Goal: Task Accomplishment & Management: Complete application form

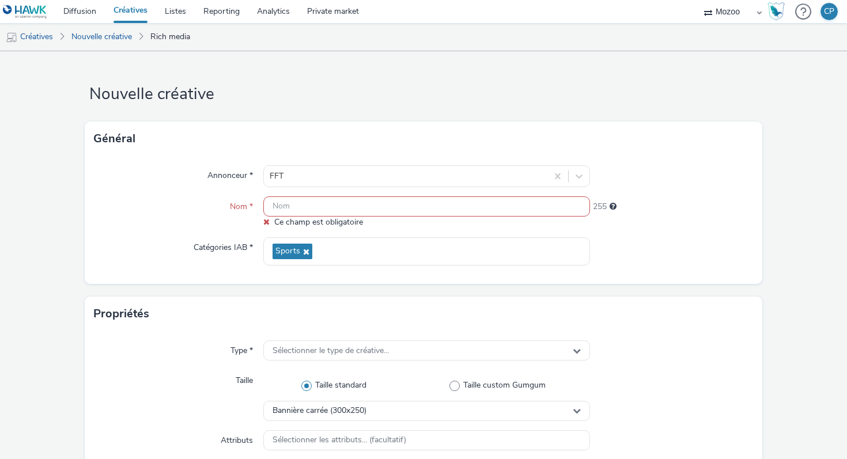
scroll to position [23, 0]
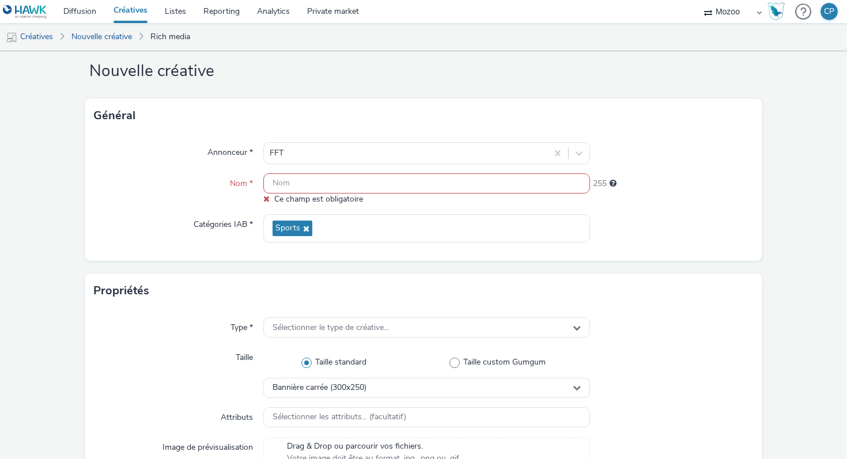
paste input "MZ_GUI-017_FFT Rolex Paris Phase 1"
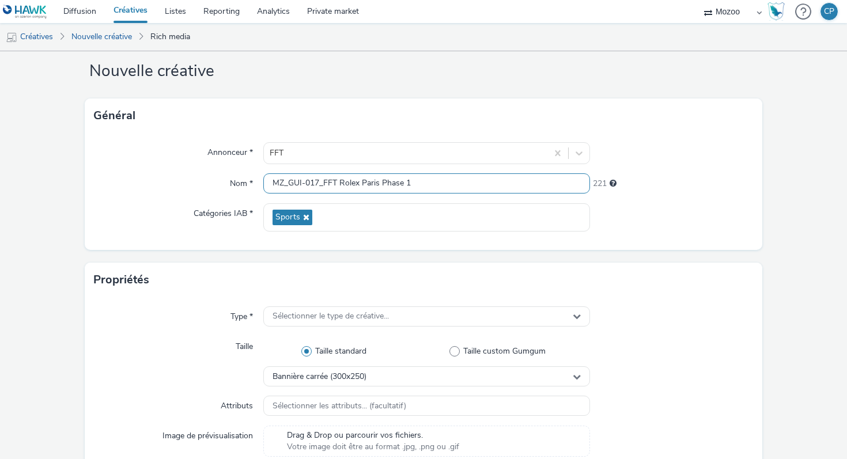
type input "MZ_GUI-017_FFT Rolex Paris Phase 1"
click at [162, 173] on div "Nom *" at bounding box center [178, 183] width 169 height 21
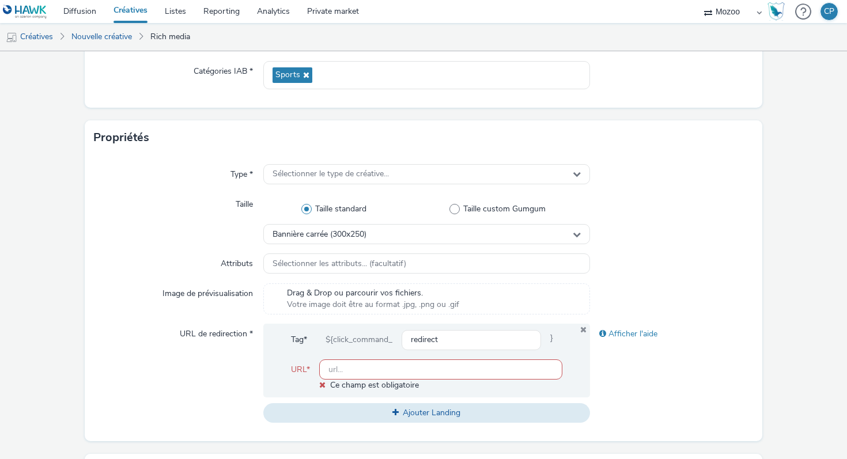
scroll to position [170, 0]
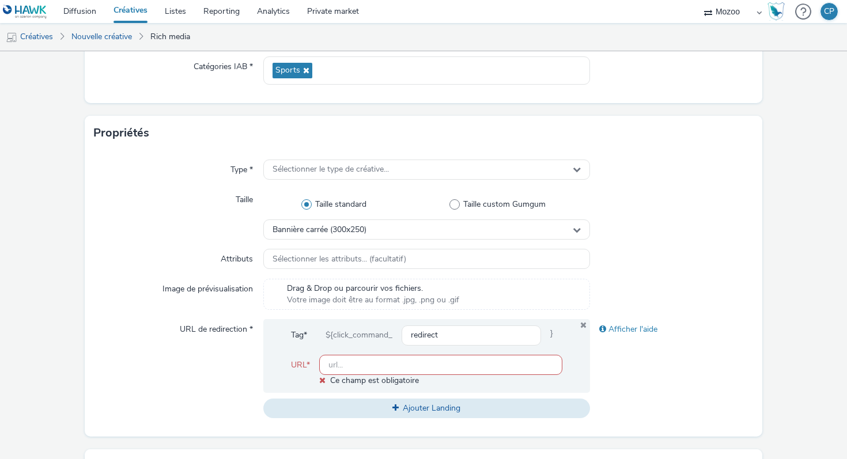
click at [312, 153] on div "Type * Sélectionner le type de créative... Taille Taille standard Taille custom…" at bounding box center [424, 293] width 678 height 286
click at [312, 161] on div "Sélectionner le type de créative..." at bounding box center [426, 170] width 327 height 20
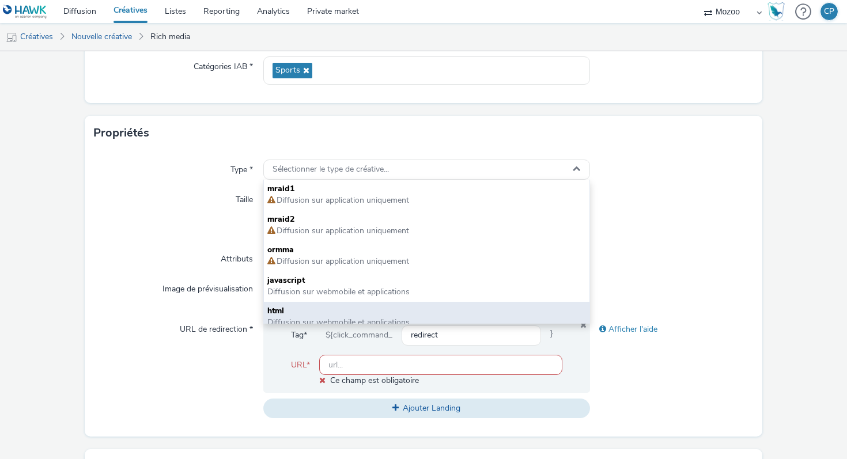
click at [307, 311] on span "html" at bounding box center [426, 311] width 319 height 12
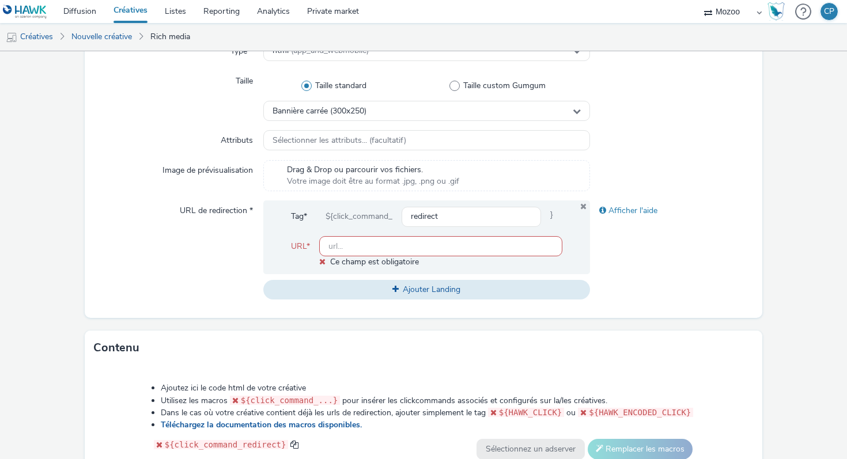
scroll to position [290, 0]
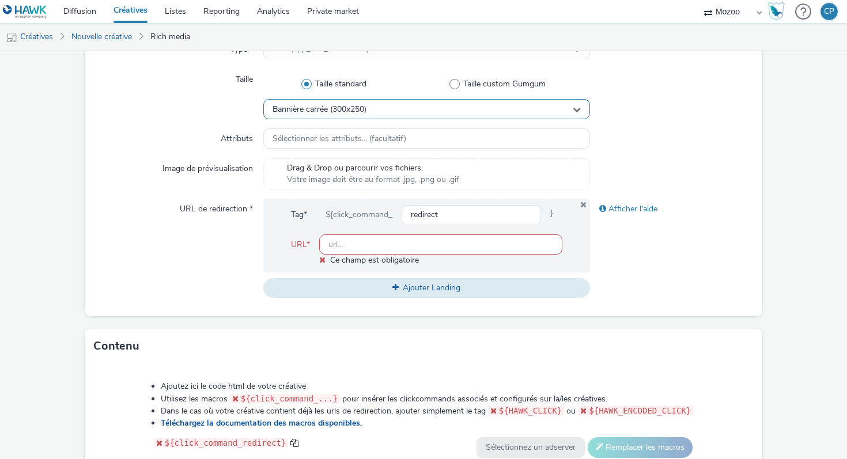
click at [376, 108] on div "Bannière carrée (300x250)" at bounding box center [426, 109] width 327 height 20
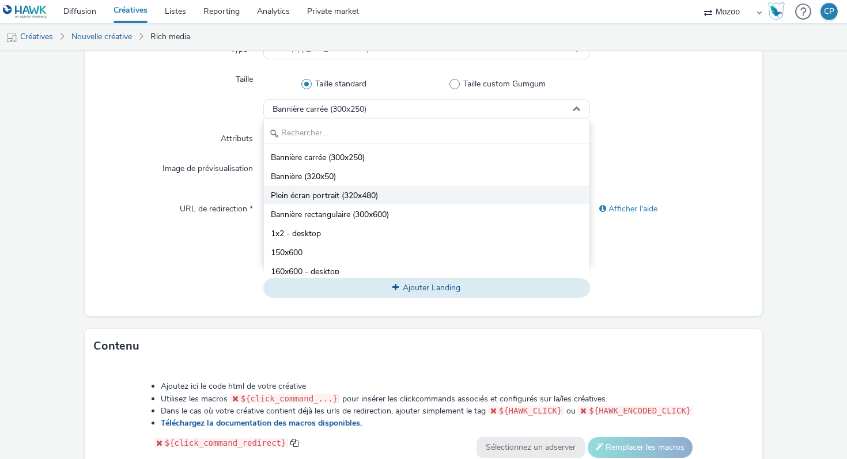
click at [373, 195] on span "Plein écran portrait (320x480)" at bounding box center [324, 196] width 107 height 12
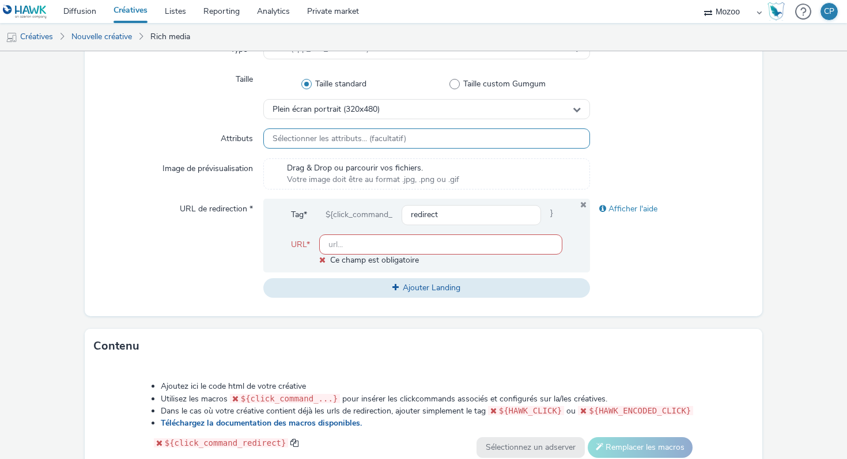
click at [370, 139] on span "Sélectionner les attributs... (facultatif)" at bounding box center [340, 139] width 134 height 10
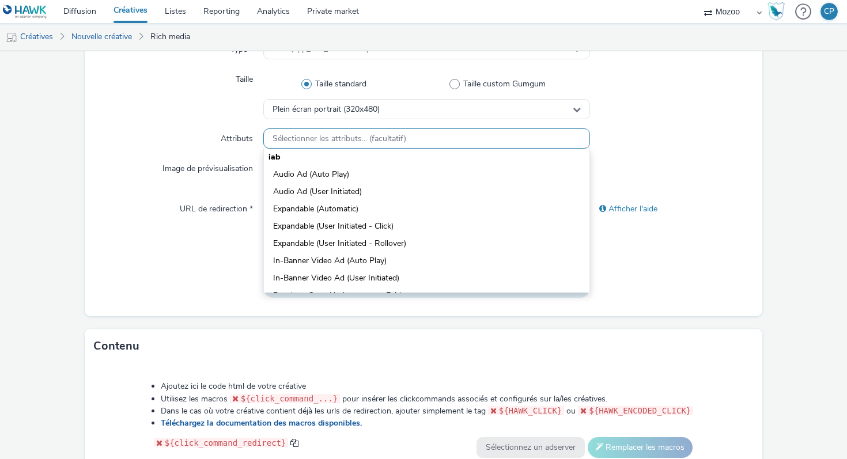
click at [371, 139] on span "Sélectionner les attributs... (facultatif)" at bounding box center [340, 139] width 134 height 10
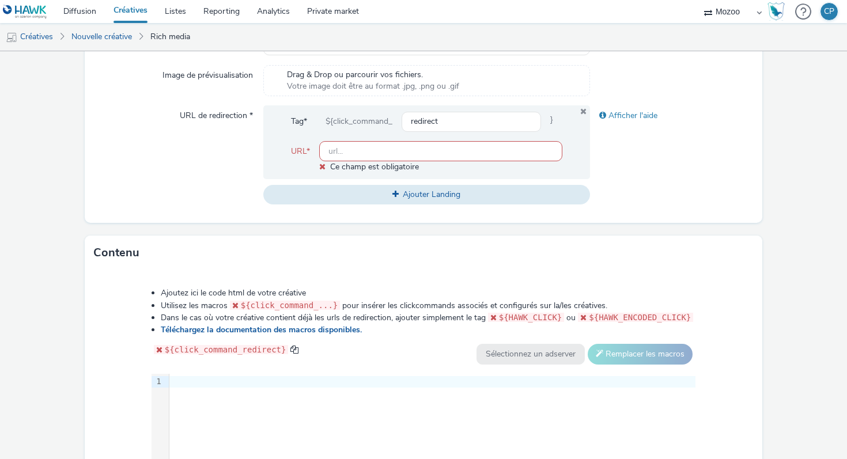
scroll to position [385, 0]
click at [359, 147] on input "text" at bounding box center [440, 150] width 243 height 20
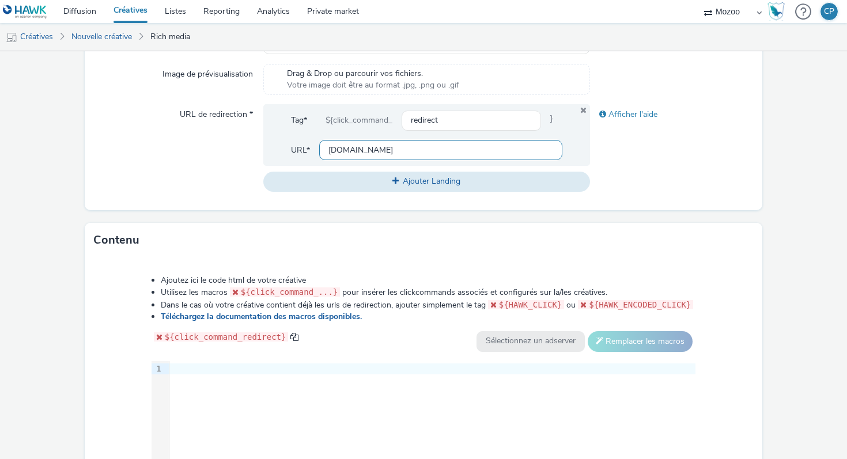
click at [340, 149] on input "[DOMAIN_NAME]" at bounding box center [440, 150] width 243 height 20
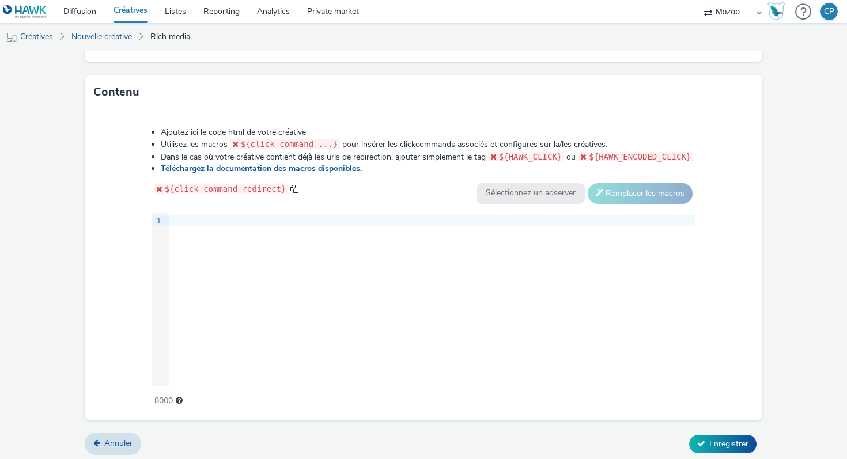
scroll to position [536, 0]
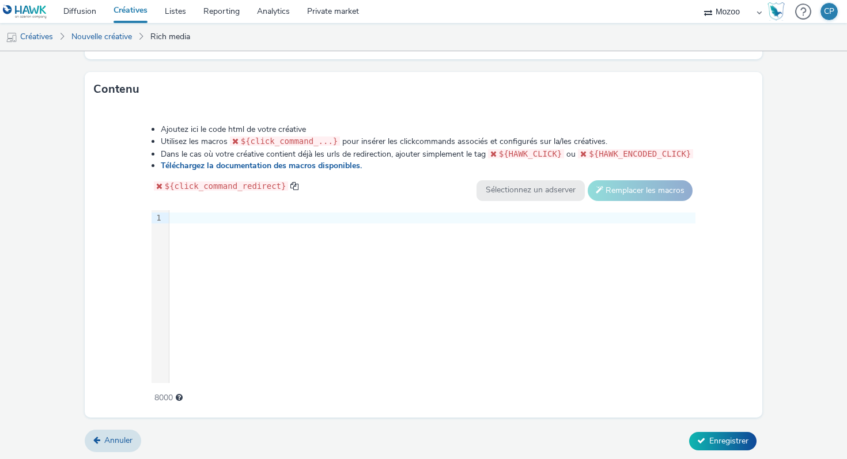
type input "[DOMAIN_NAME]"
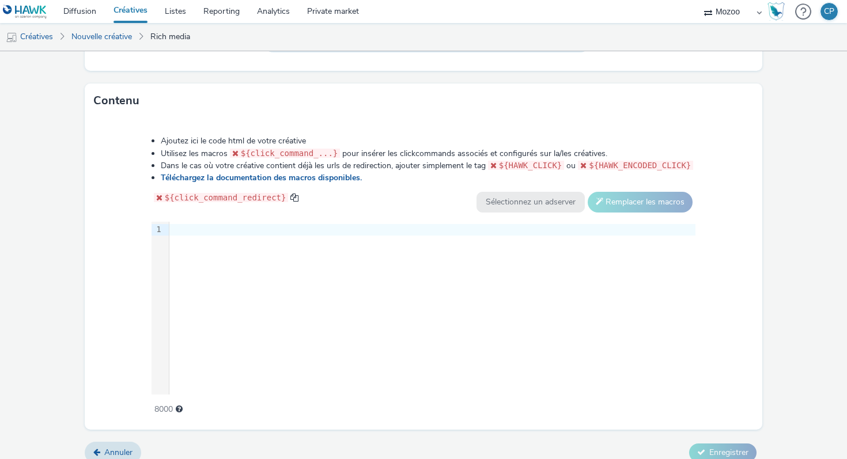
scroll to position [0, 0]
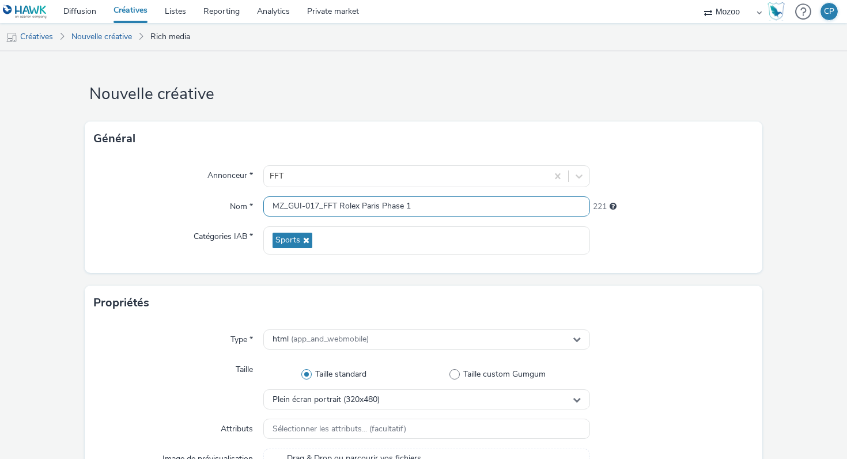
drag, startPoint x: 419, startPoint y: 207, endPoint x: 237, endPoint y: 203, distance: 182.1
click at [237, 203] on div "Nom * MZ_GUI-017_FFT Rolex Paris Phase 1 221" at bounding box center [423, 206] width 659 height 21
paste input "_320x480_All_Mweb_CDD+Data"
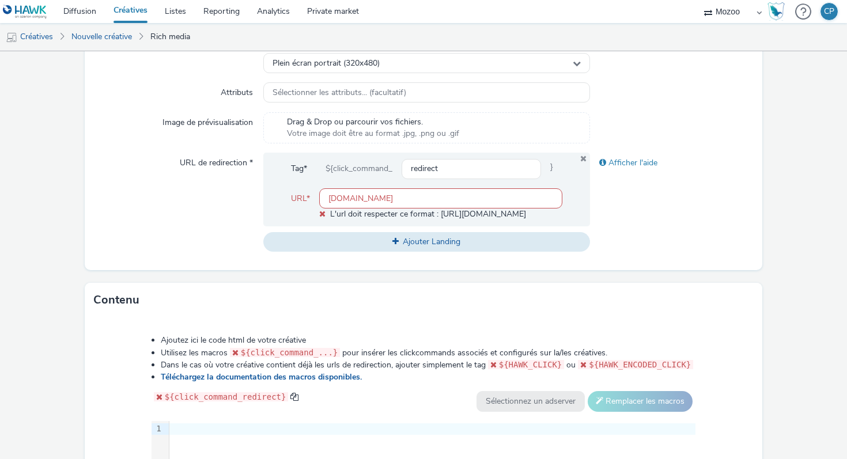
scroll to position [338, 0]
type input "MZ_GUI-017_FFT Rolex Paris Phase 1_320x480_All_Mweb_CDD+Data"
click at [361, 196] on input "[DOMAIN_NAME]" at bounding box center [440, 197] width 243 height 20
click at [328, 196] on input "[DOMAIN_NAME]" at bounding box center [440, 197] width 243 height 20
click at [214, 212] on div "URL de redirection *" at bounding box center [178, 201] width 169 height 99
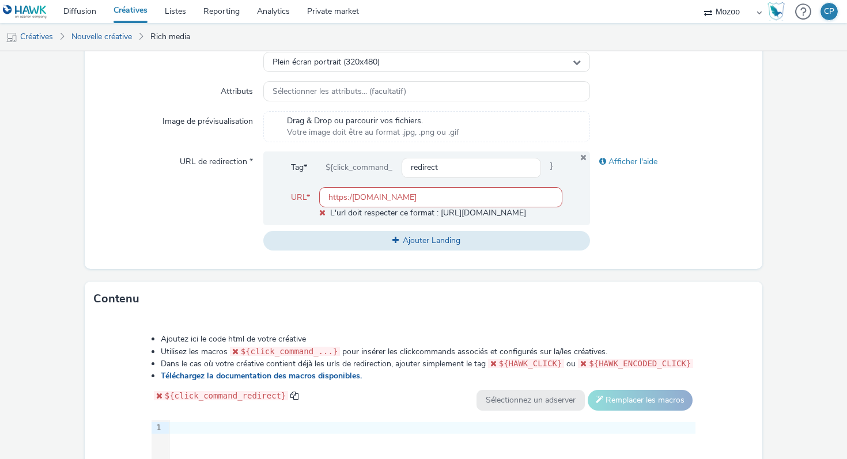
click at [351, 195] on input "https:/[DOMAIN_NAME]" at bounding box center [440, 197] width 243 height 20
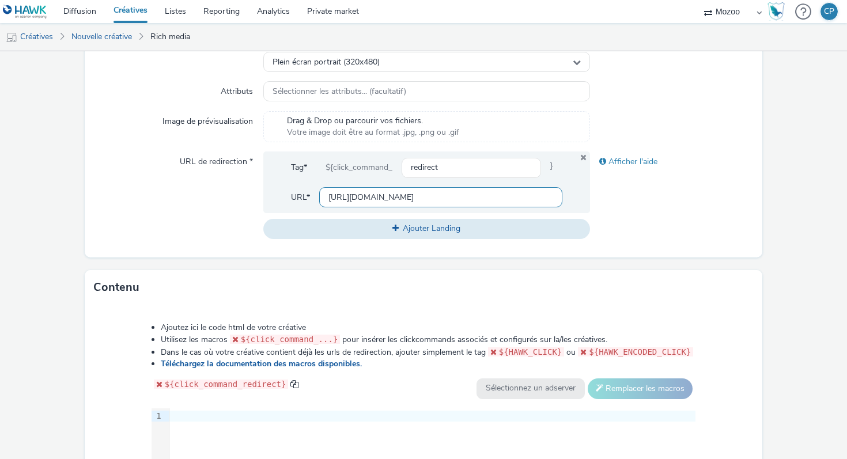
type input "[URL][DOMAIN_NAME]"
click at [227, 203] on div "URL de redirection *" at bounding box center [178, 195] width 169 height 87
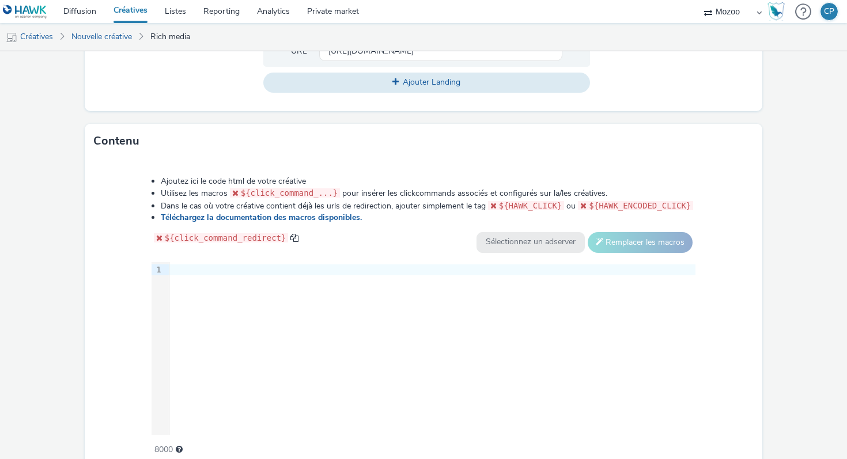
scroll to position [536, 0]
